Goal: Task Accomplishment & Management: Manage account settings

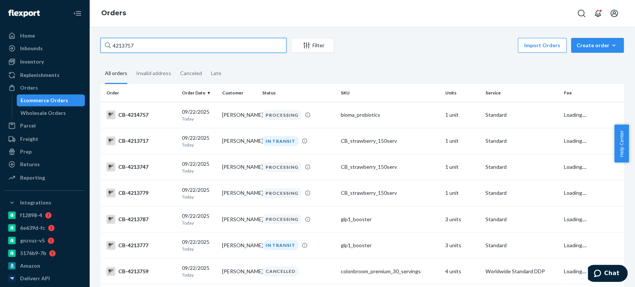
click at [176, 44] on input "4213757" at bounding box center [193, 45] width 186 height 15
type input "4213757"
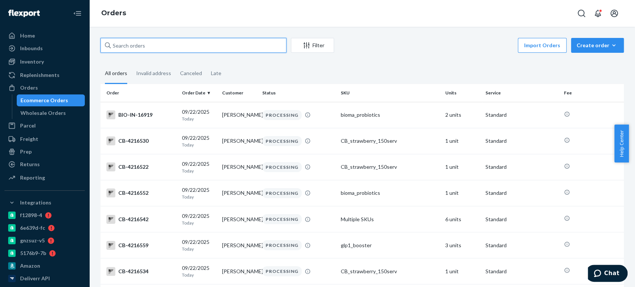
paste input "4213757"
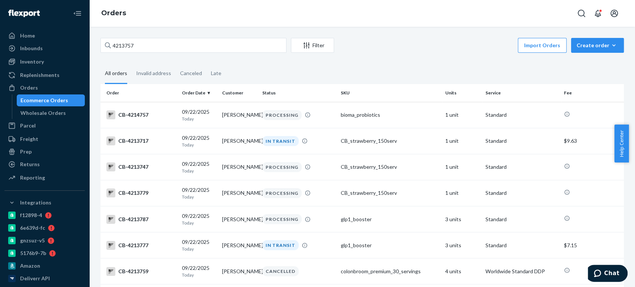
drag, startPoint x: 239, startPoint y: 32, endPoint x: 272, endPoint y: 10, distance: 40.0
click at [272, 10] on div "Orders 4213757 Filter Import Orders Create order Ecommerce order Removal order …" at bounding box center [362, 143] width 546 height 287
click at [143, 47] on input "4213757" at bounding box center [193, 45] width 186 height 15
paste input "CB-"
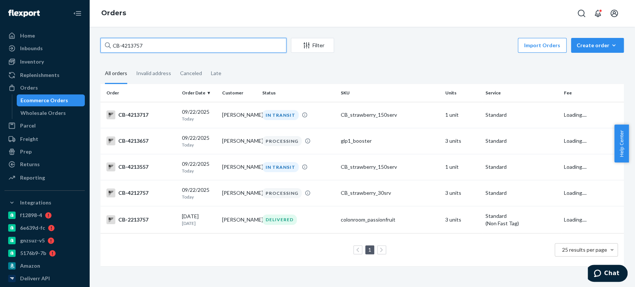
type input "CB-4213757"
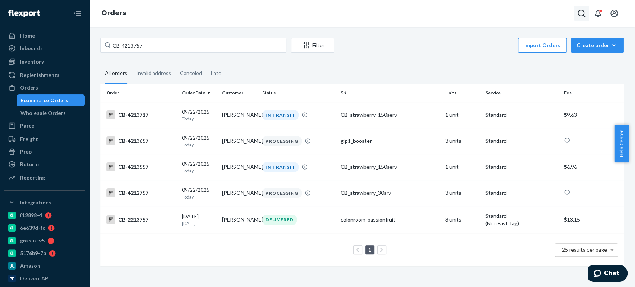
click at [580, 15] on icon "Open Search Box" at bounding box center [581, 13] width 7 height 7
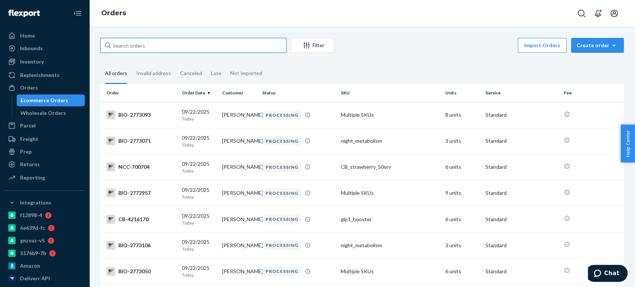
click at [142, 45] on input "text" at bounding box center [193, 45] width 186 height 15
paste input "4214685"
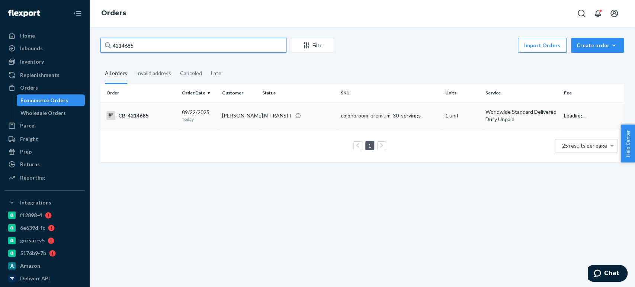
type input "4214685"
click at [250, 115] on td "[PERSON_NAME]" at bounding box center [239, 115] width 40 height 27
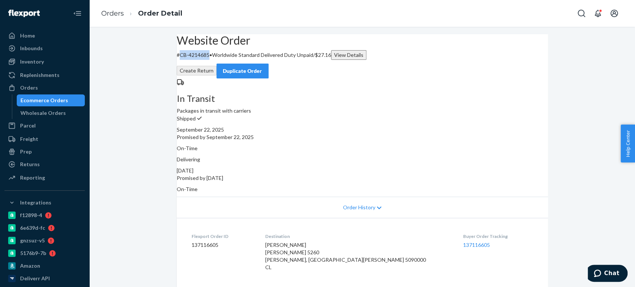
drag, startPoint x: 193, startPoint y: 72, endPoint x: 221, endPoint y: 74, distance: 28.0
click at [221, 60] on p "# CB-4214685 • Worldwide Standard Delivered Duty Unpaid / $27.16 View Details" at bounding box center [362, 55] width 371 height 10
copy p "CB-4214685"
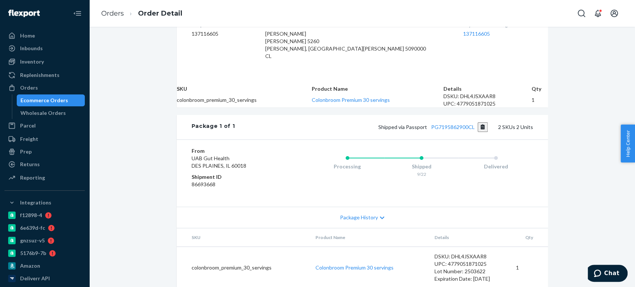
scroll to position [254, 0]
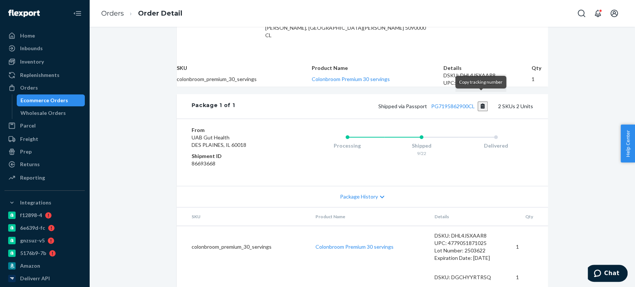
click at [479, 102] on button "Copy tracking number" at bounding box center [483, 107] width 10 height 10
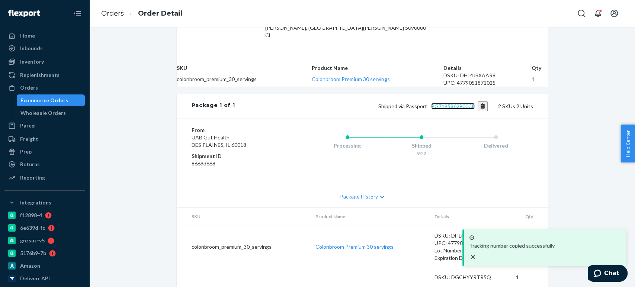
click at [450, 103] on link "PG7195862900CL" at bounding box center [453, 106] width 44 height 6
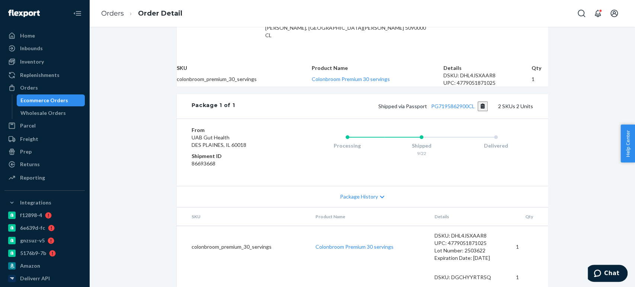
click at [48, 99] on div "Ecommerce Orders" at bounding box center [44, 100] width 48 height 7
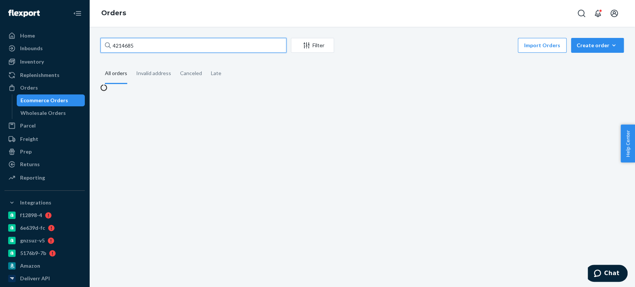
drag, startPoint x: 139, startPoint y: 44, endPoint x: 147, endPoint y: 21, distance: 24.2
click at [139, 44] on input "4214685" at bounding box center [193, 45] width 186 height 15
paste input "584"
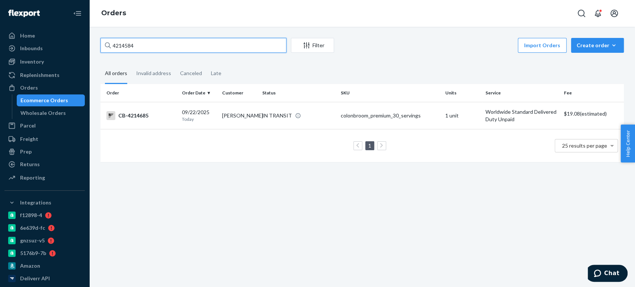
paste input "5521"
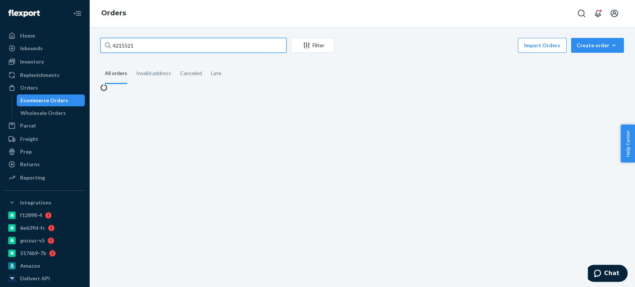
type input "4215521"
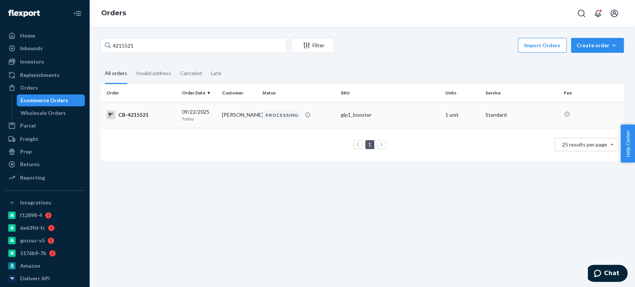
click at [253, 111] on td "[PERSON_NAME]" at bounding box center [239, 115] width 40 height 26
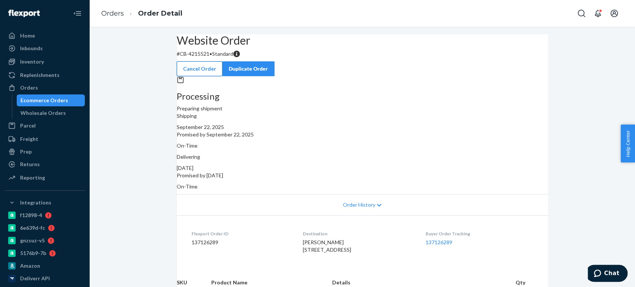
click at [222, 61] on button "Cancel Order" at bounding box center [200, 68] width 46 height 15
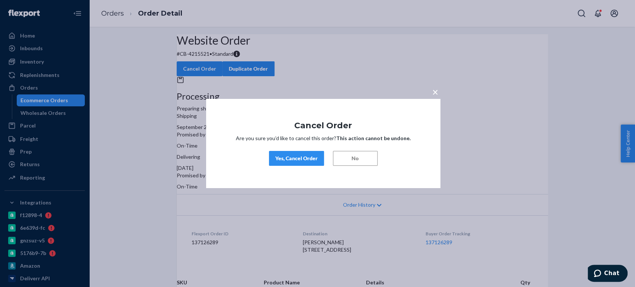
click at [279, 157] on div "Yes, Cancel Order" at bounding box center [296, 158] width 42 height 7
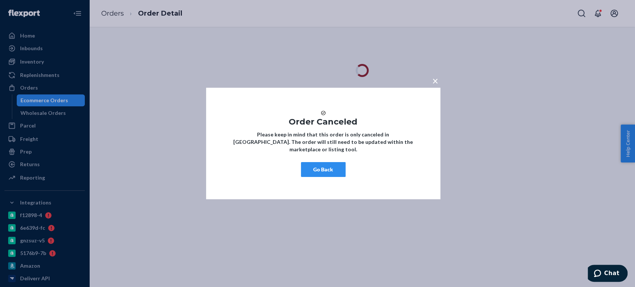
click at [317, 174] on button "Go Back" at bounding box center [323, 169] width 45 height 15
